Goal: Information Seeking & Learning: Learn about a topic

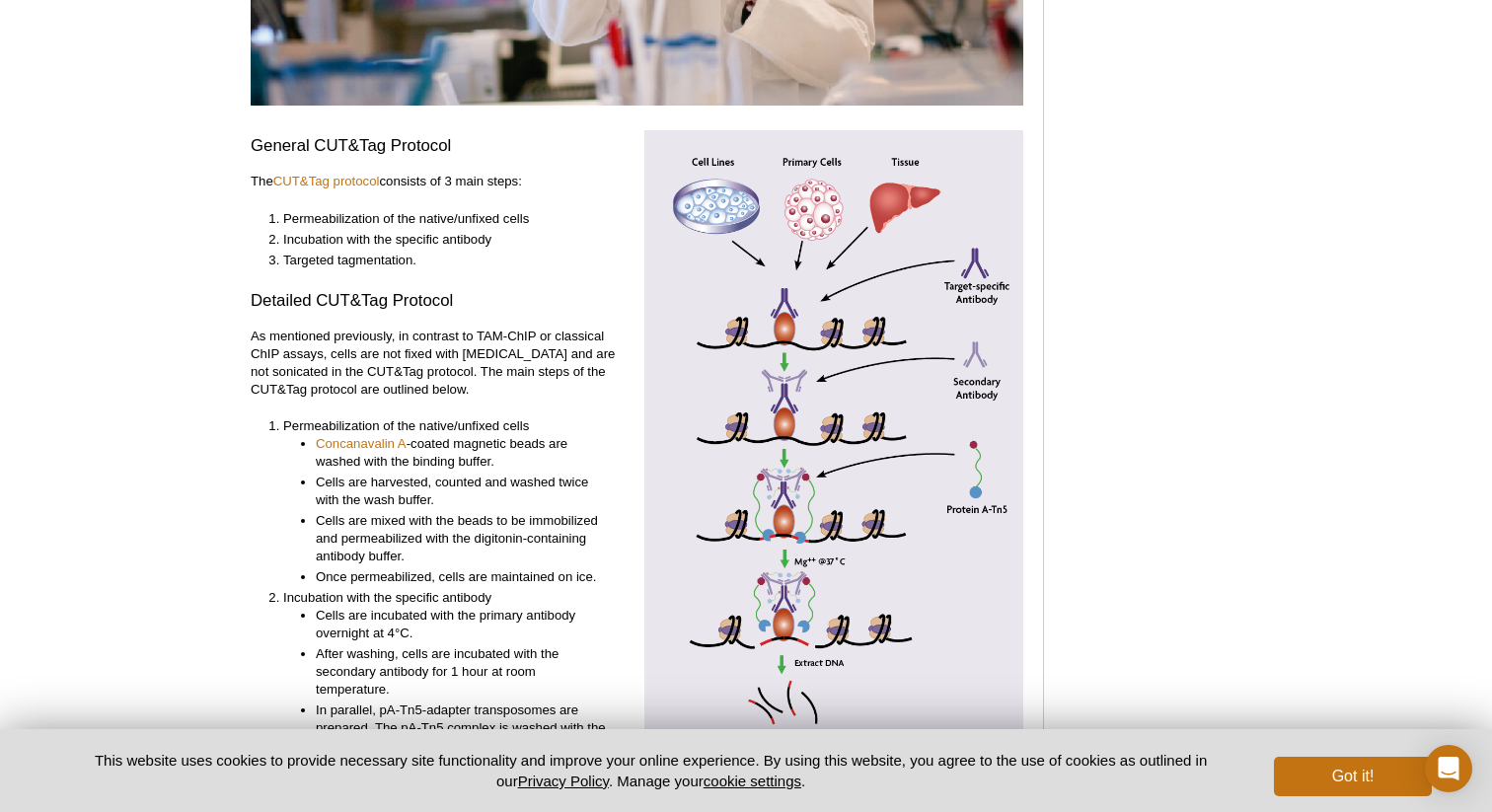
scroll to position [4101, 0]
